Goal: Task Accomplishment & Management: Manage account settings

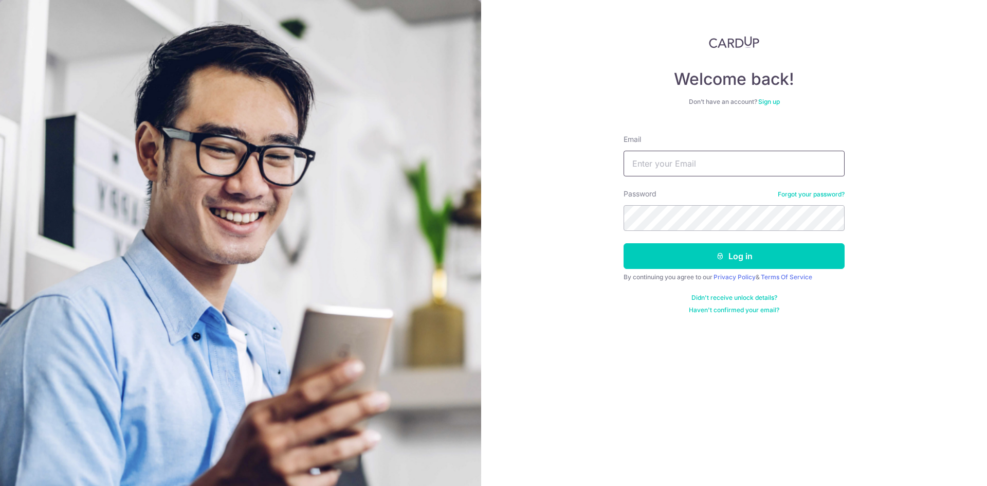
click at [707, 175] on input "Email" at bounding box center [734, 164] width 221 height 26
type input "[EMAIL_ADDRESS][DOMAIN_NAME]"
click at [624, 243] on button "Log in" at bounding box center [734, 256] width 221 height 26
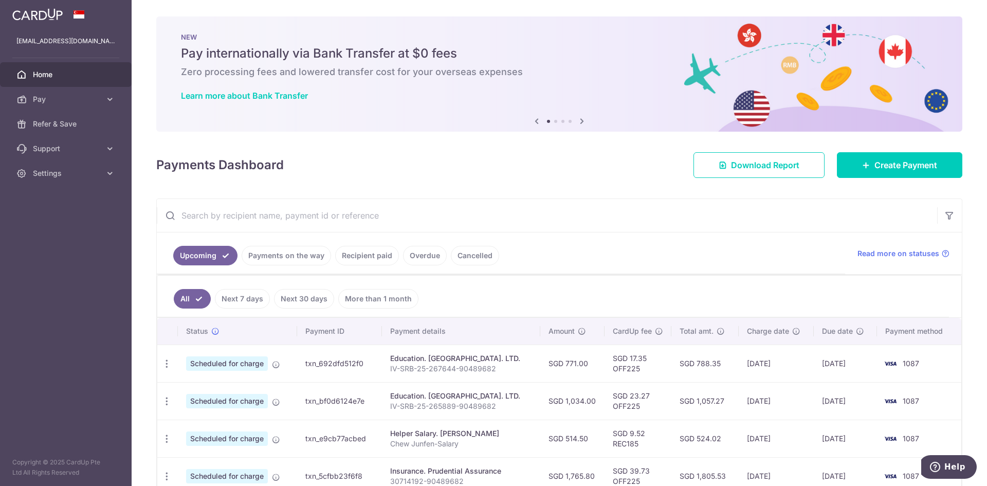
click at [276, 253] on link "Payments on the way" at bounding box center [286, 256] width 89 height 20
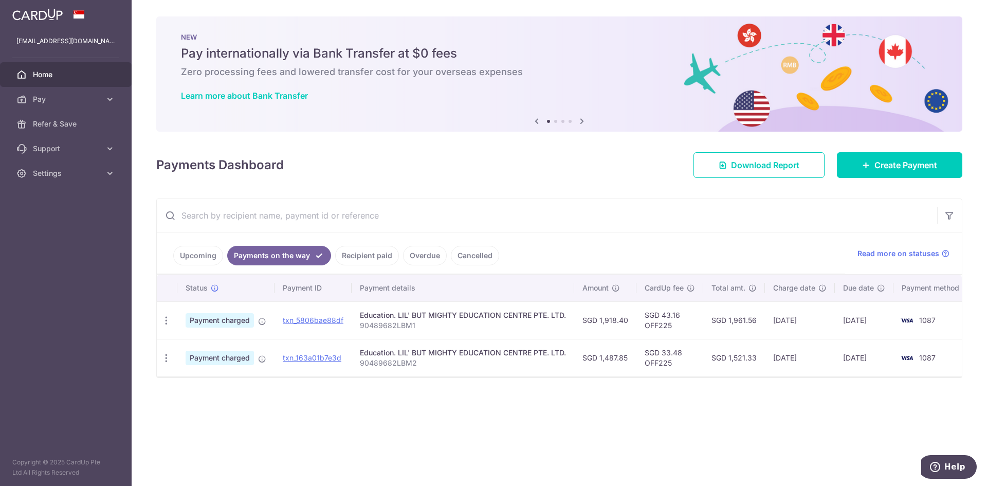
click at [365, 259] on link "Recipient paid" at bounding box center [367, 256] width 64 height 20
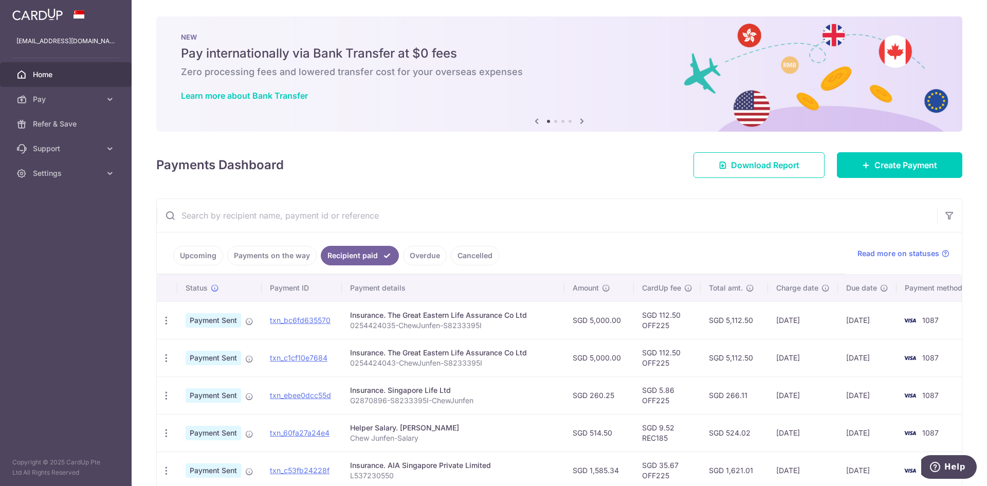
click at [279, 256] on link "Payments on the way" at bounding box center [271, 256] width 89 height 20
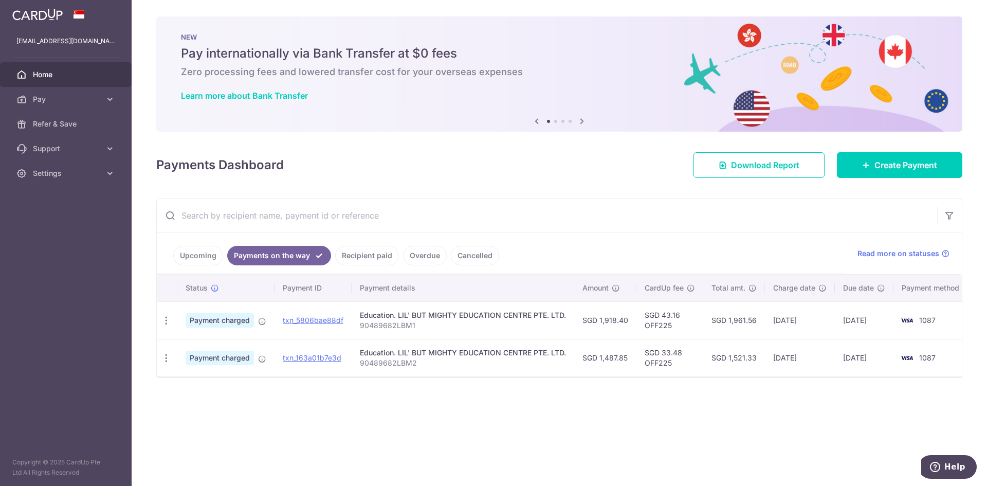
click at [204, 243] on ul "Upcoming Payments on the way Recipient paid Overdue Cancelled" at bounding box center [501, 253] width 688 height 42
click at [204, 248] on link "Upcoming" at bounding box center [198, 256] width 50 height 20
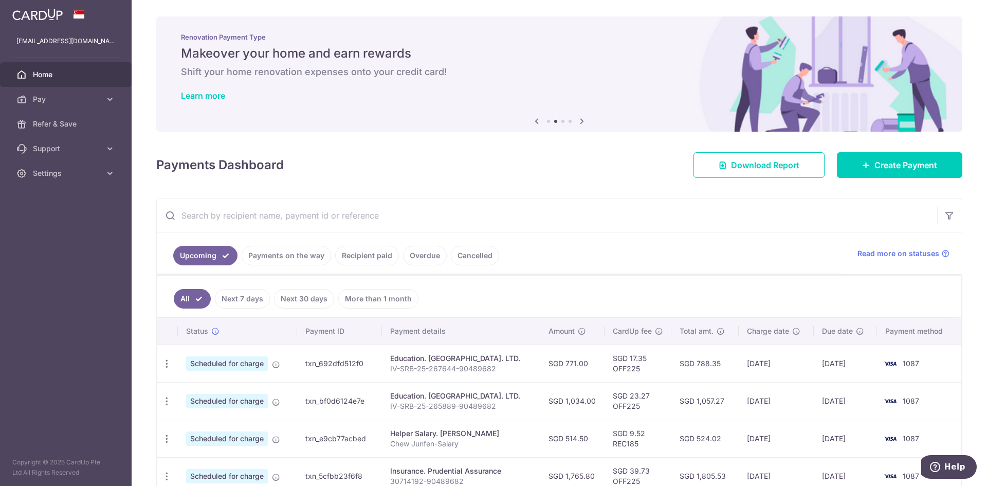
click at [282, 248] on link "Payments on the way" at bounding box center [286, 256] width 89 height 20
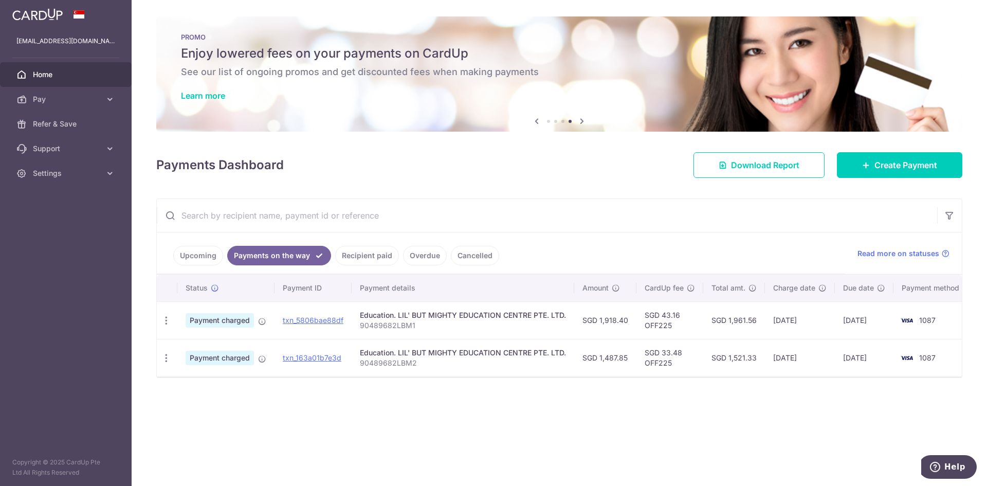
click at [219, 257] on link "Upcoming" at bounding box center [198, 256] width 50 height 20
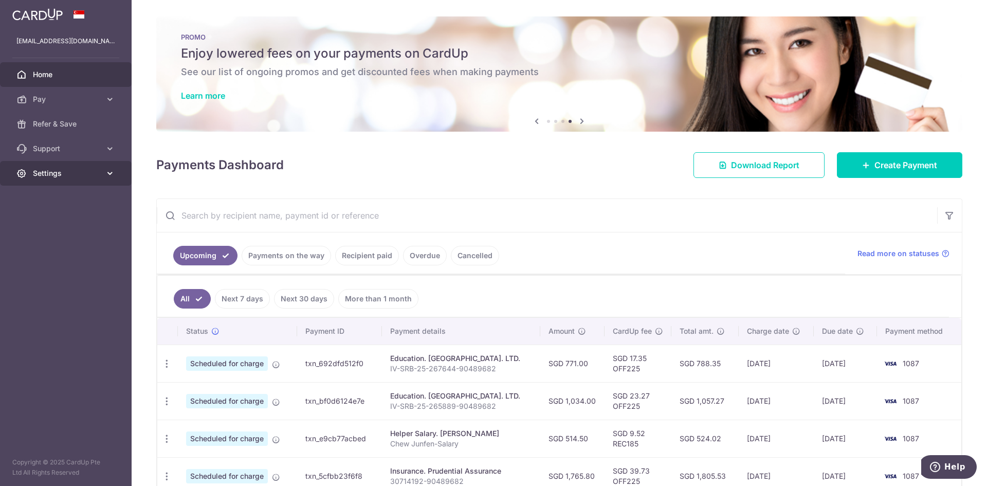
click at [105, 179] on link "Settings" at bounding box center [66, 173] width 132 height 25
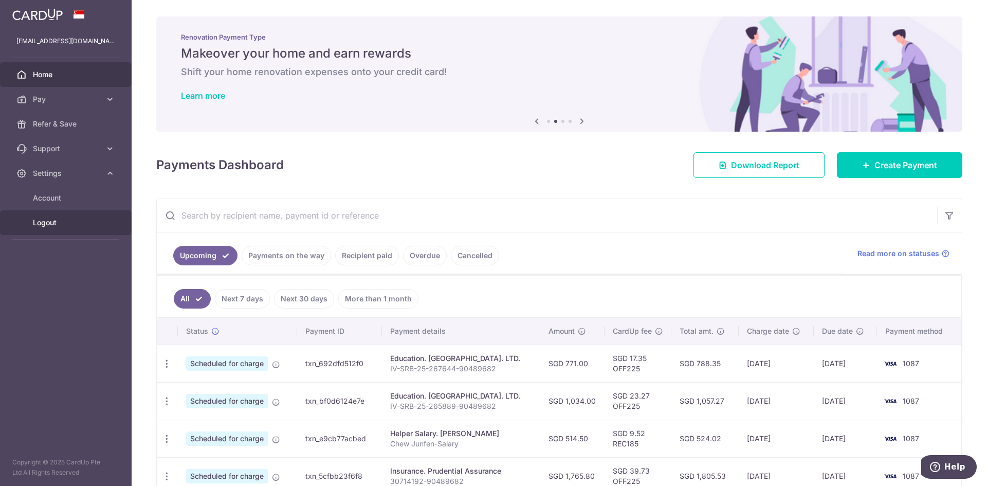
click at [90, 224] on span "Logout" at bounding box center [67, 222] width 68 height 10
